Goal: Transaction & Acquisition: Purchase product/service

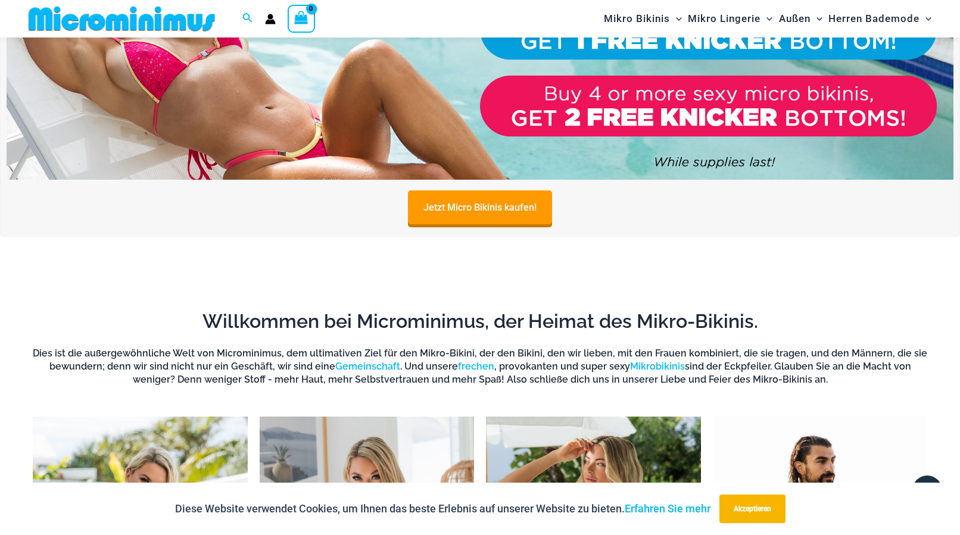
scroll to position [232, 0]
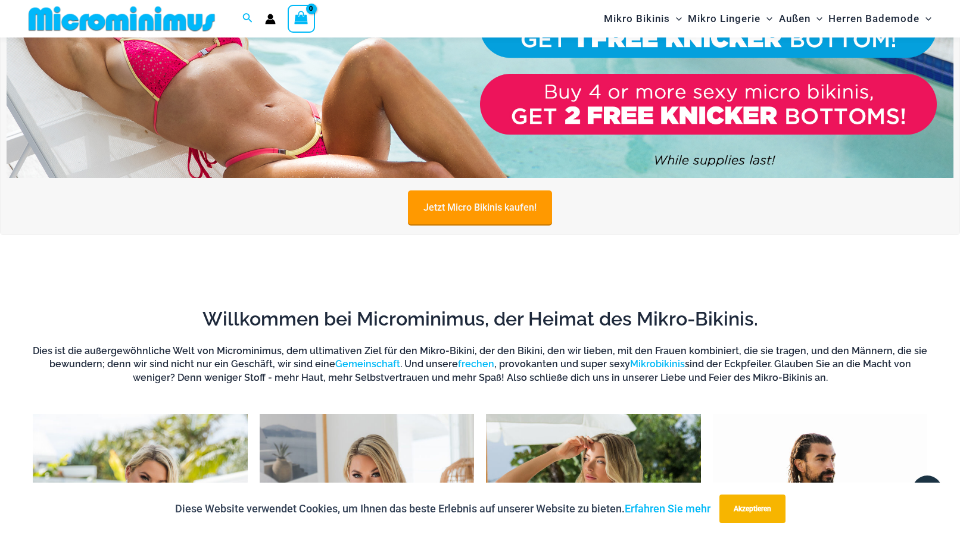
click at [502, 217] on link "Jetzt Micro Bikinis kaufen!" at bounding box center [480, 208] width 144 height 34
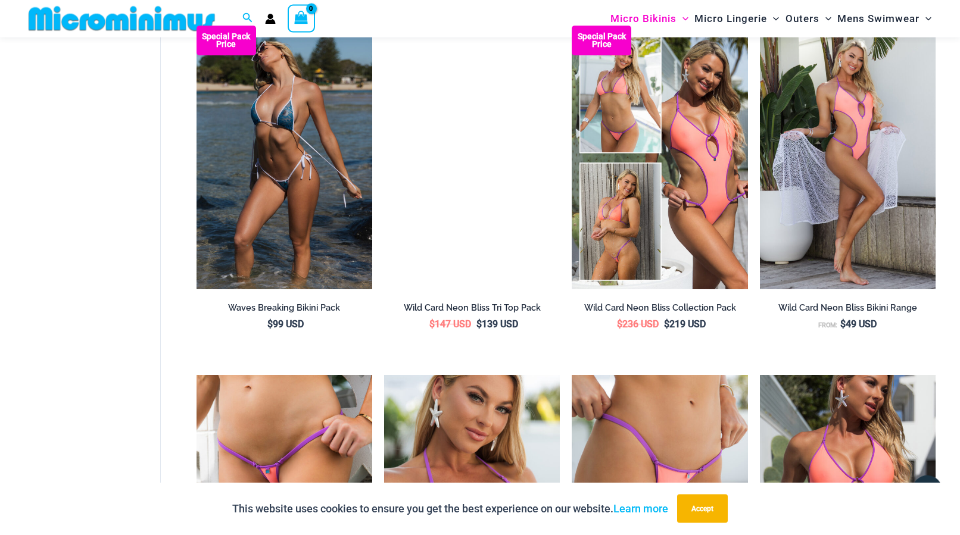
scroll to position [1933, 0]
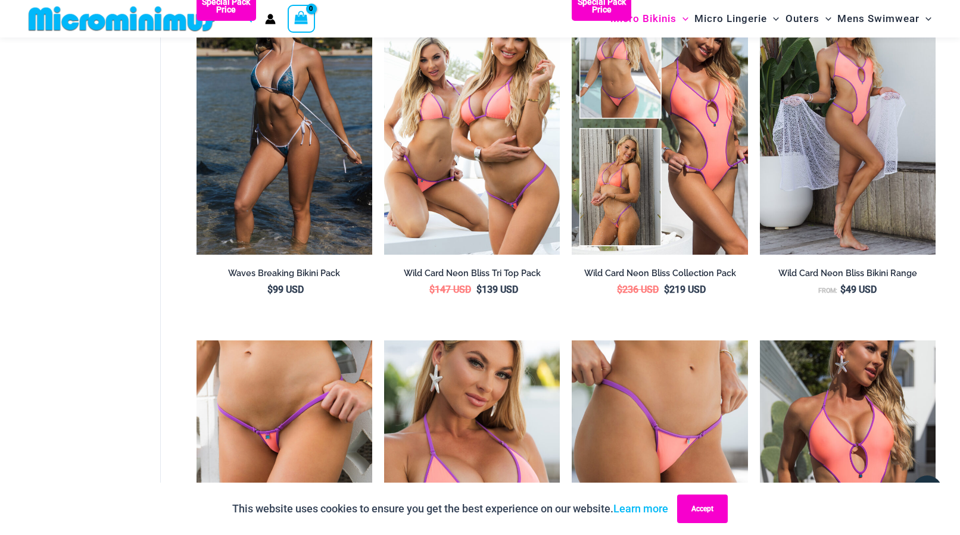
click at [719, 508] on button "Accept" at bounding box center [702, 509] width 51 height 29
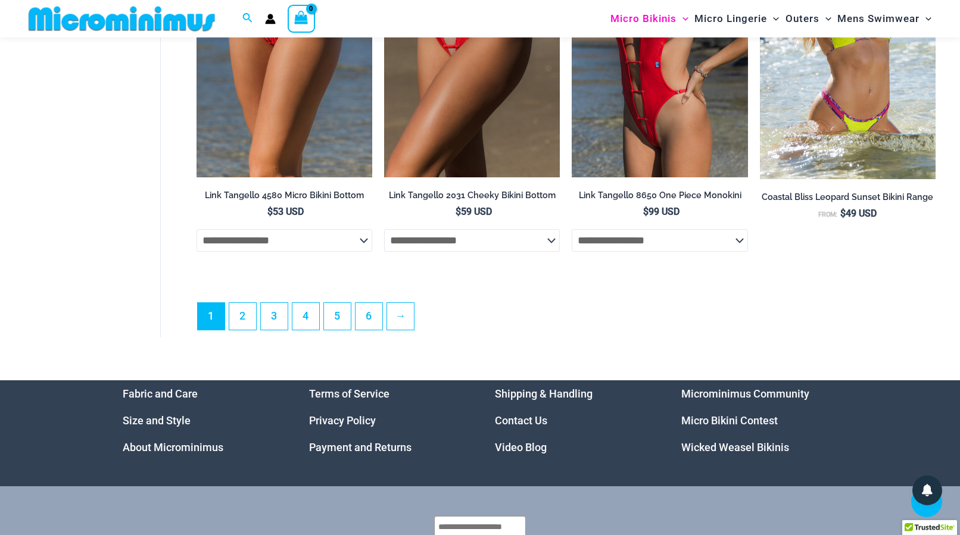
scroll to position [3208, 0]
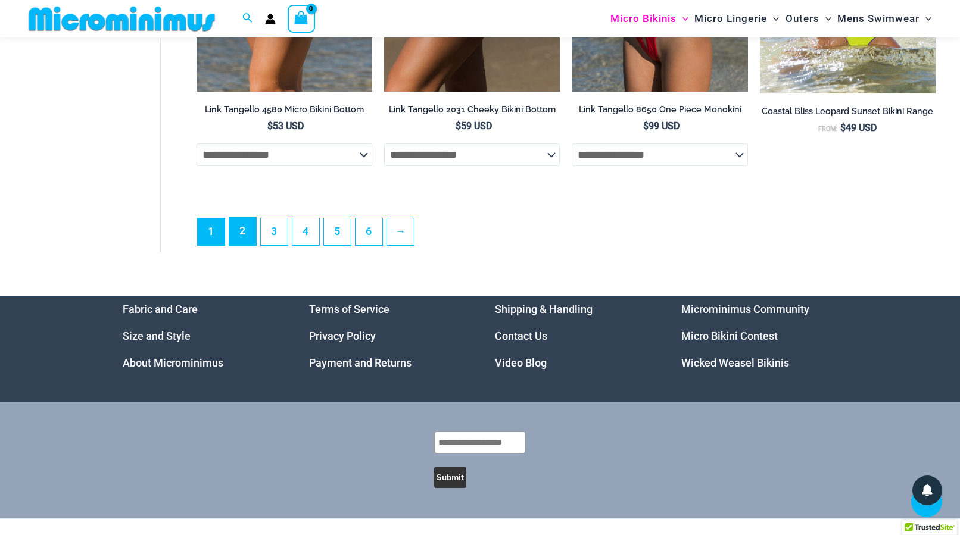
click at [241, 240] on link "2" at bounding box center [242, 231] width 27 height 28
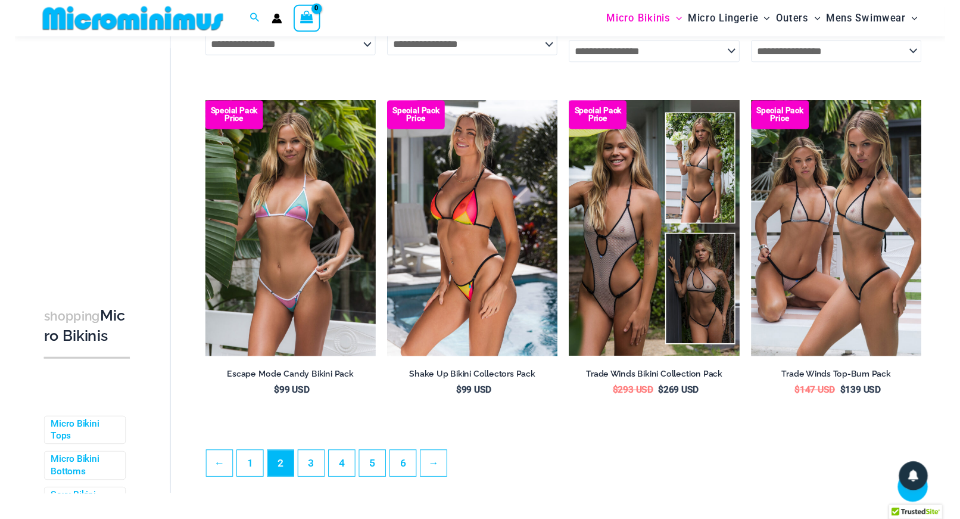
scroll to position [2699, 0]
